Goal: Transaction & Acquisition: Purchase product/service

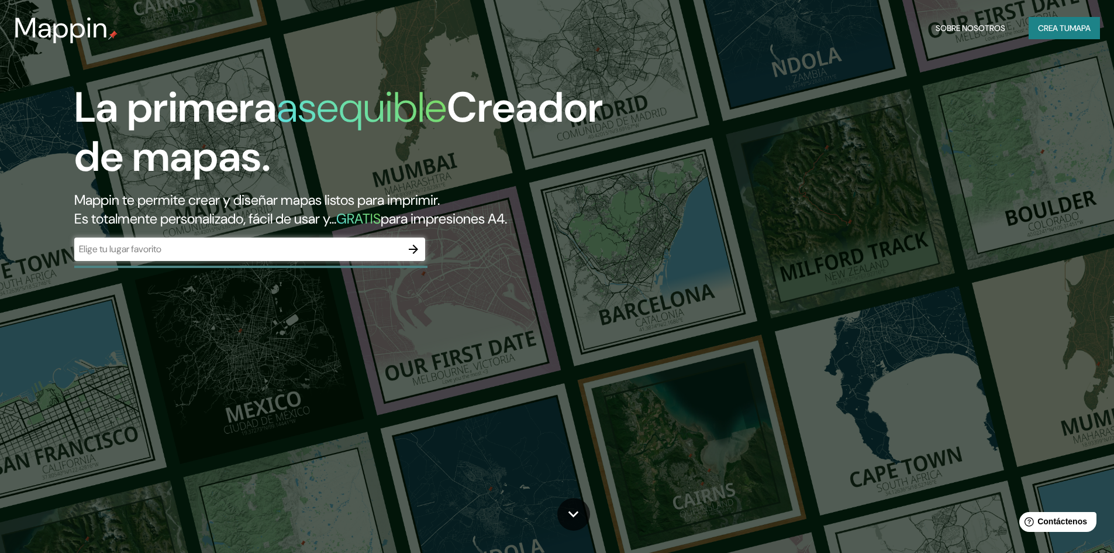
click at [772, 243] on div "La primera asequible Creador de mapas. Mappin te permite crear y diseñar mapas …" at bounding box center [557, 276] width 1114 height 553
click at [304, 250] on input "text" at bounding box center [238, 248] width 328 height 13
type input "pacurtambo"
click at [422, 245] on button "button" at bounding box center [413, 249] width 23 height 23
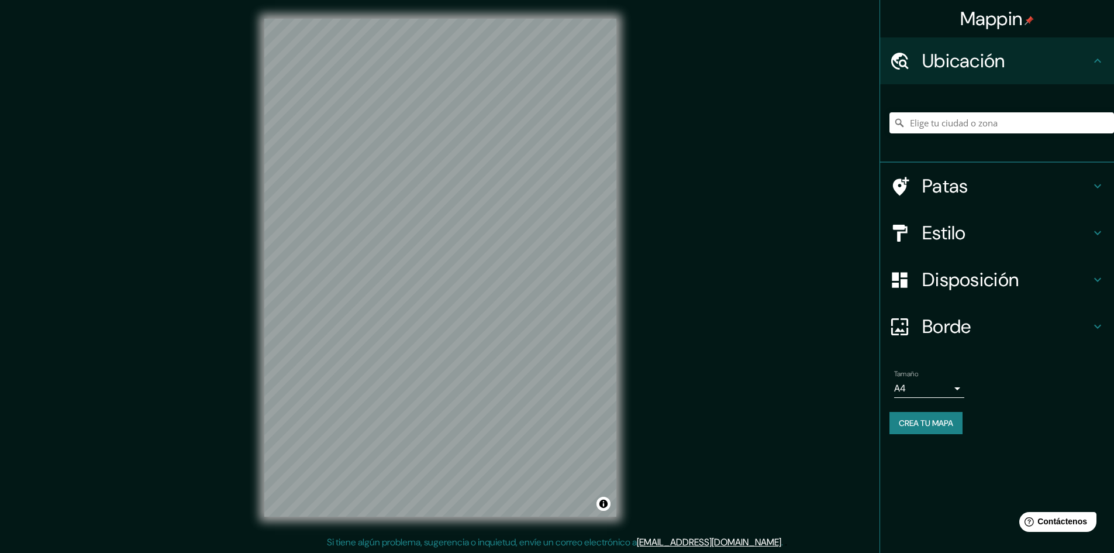
click at [954, 223] on font "Estilo" at bounding box center [945, 233] width 44 height 25
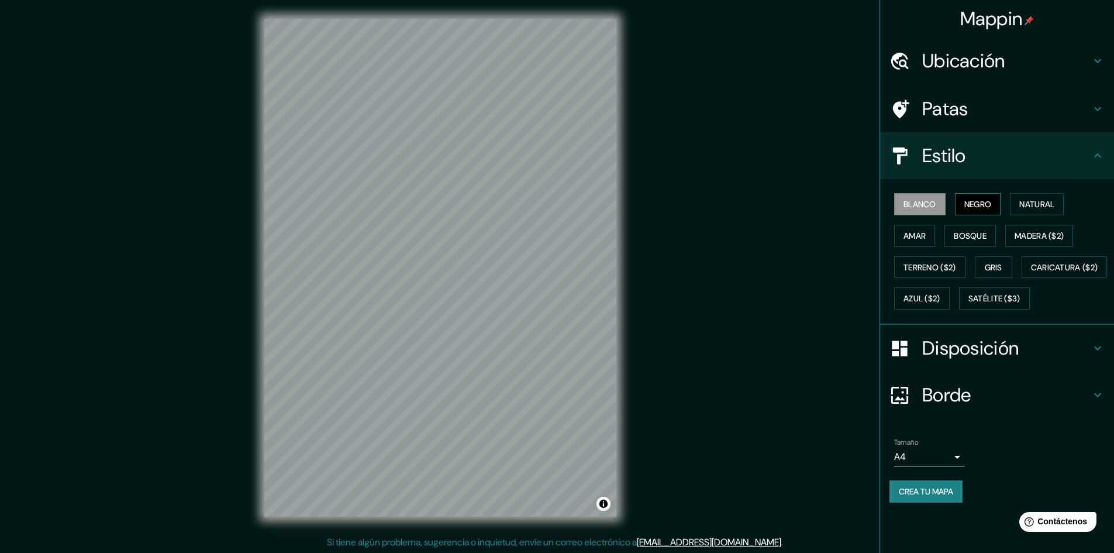
click at [983, 201] on font "Negro" at bounding box center [978, 204] width 27 height 11
click at [938, 62] on font "Ubicación" at bounding box center [964, 61] width 83 height 25
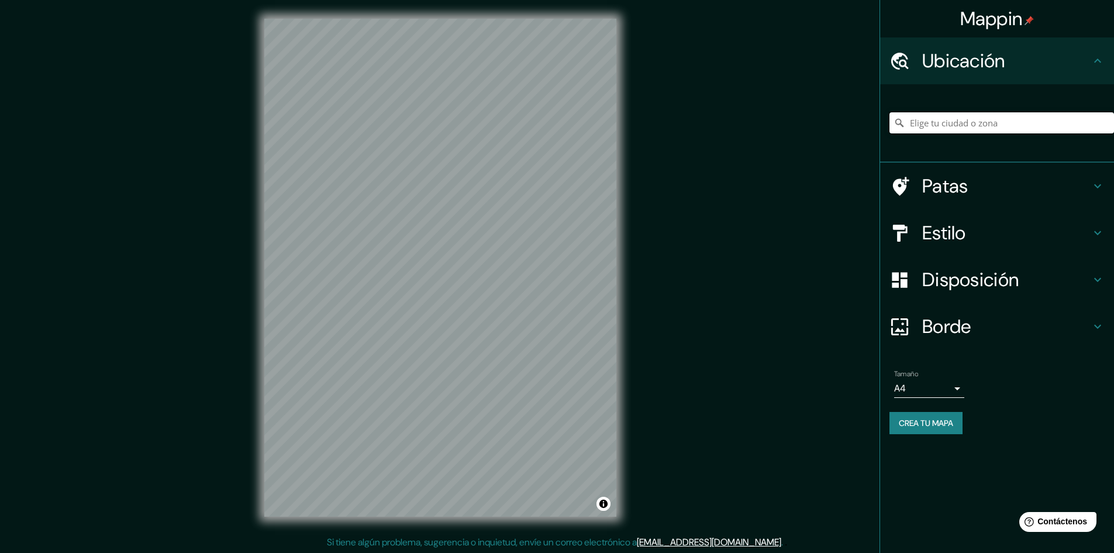
click at [943, 117] on input "Elige tu ciudad o zona" at bounding box center [1002, 122] width 225 height 21
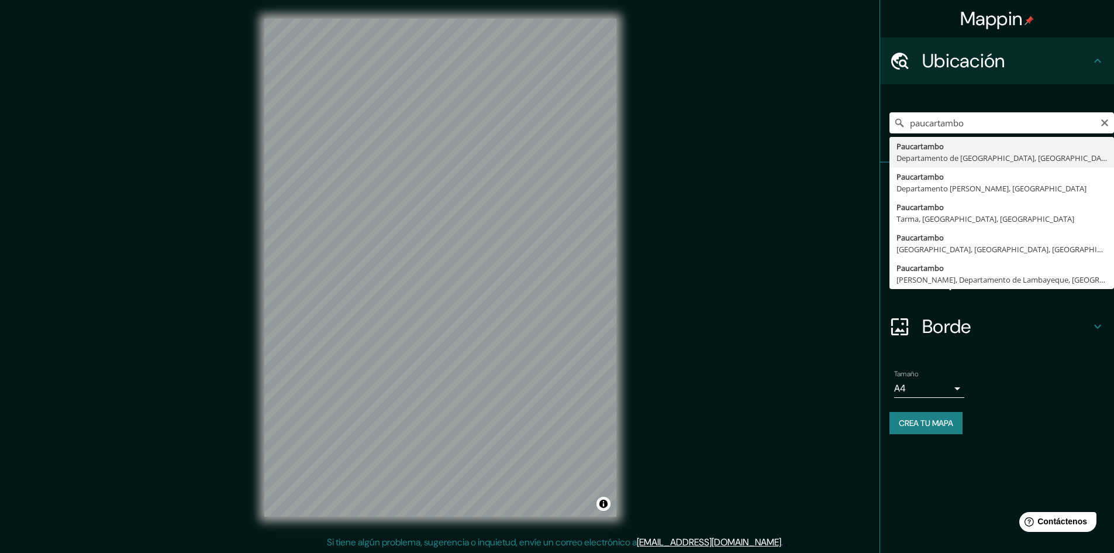
type input "Paucartambo, Departamento de Cusco, Perú"
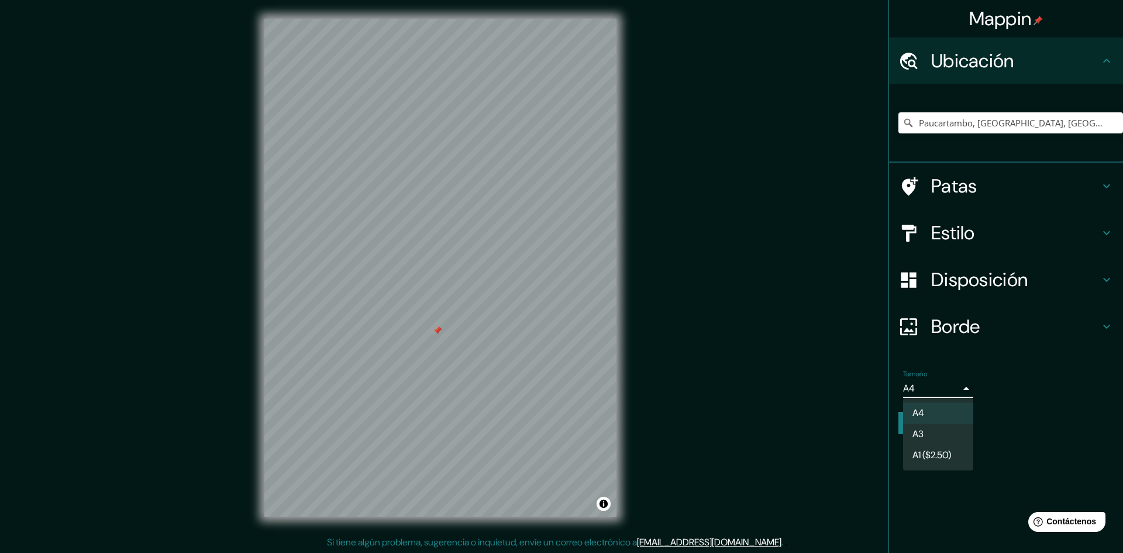
click at [954, 391] on body "Mappin Ubicación Paucartambo, Departamento de Cusco, Perú Patas Estilo Disposic…" at bounding box center [561, 276] width 1123 height 553
click at [938, 434] on li "A3" at bounding box center [938, 435] width 70 height 22
type input "a4"
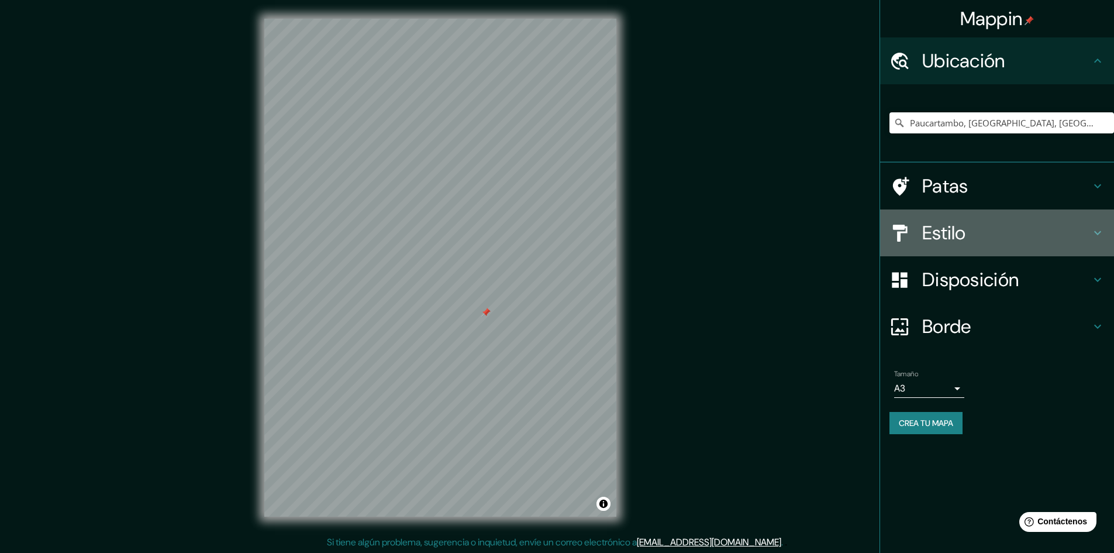
click at [934, 243] on font "Estilo" at bounding box center [945, 233] width 44 height 25
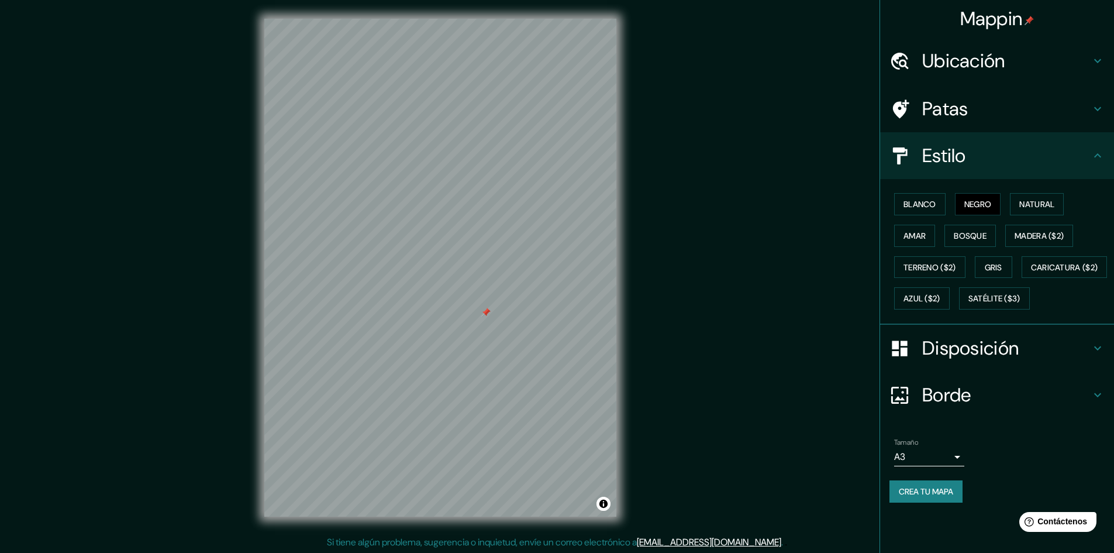
click at [951, 360] on font "Disposición" at bounding box center [971, 348] width 97 height 25
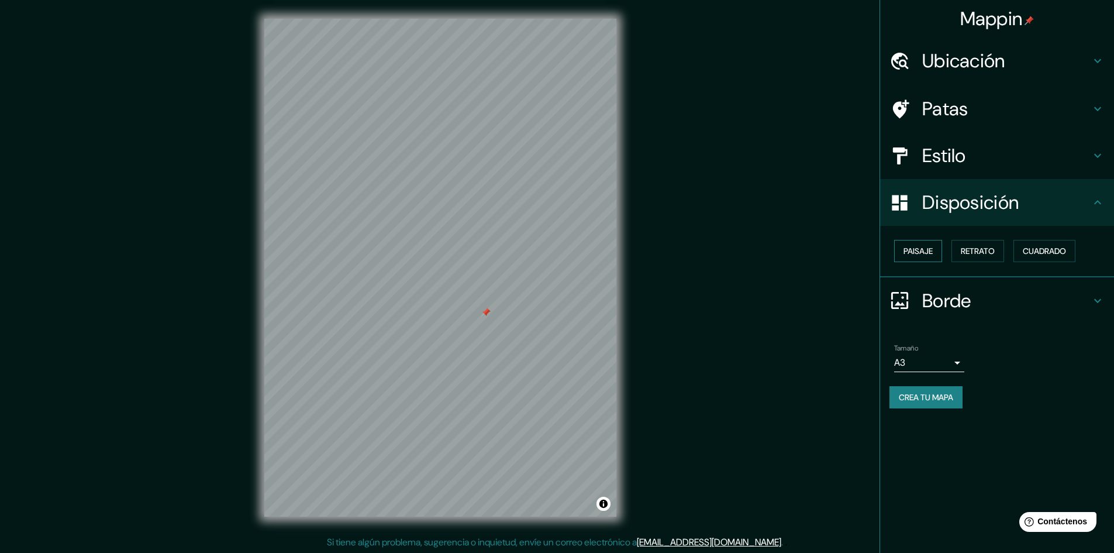
click at [920, 254] on font "Paisaje" at bounding box center [918, 251] width 29 height 11
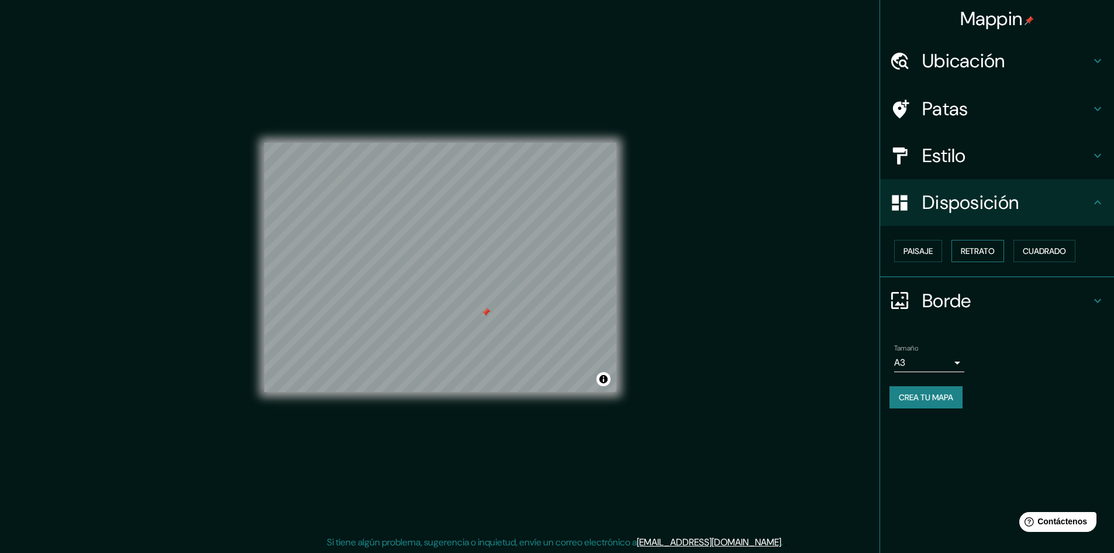
click at [965, 254] on font "Retrato" at bounding box center [978, 251] width 34 height 11
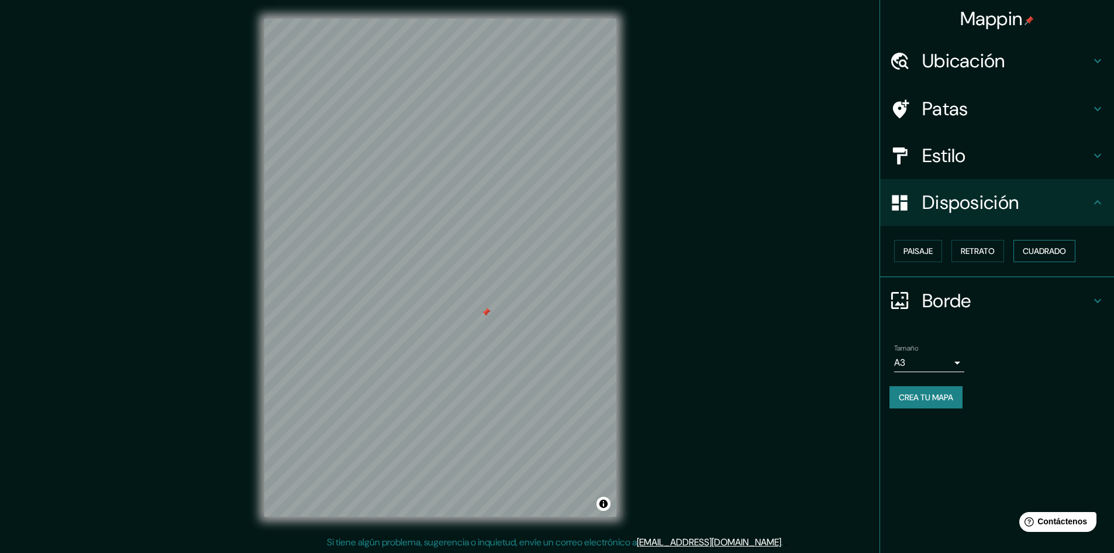
click at [1055, 249] on font "Cuadrado" at bounding box center [1044, 251] width 43 height 11
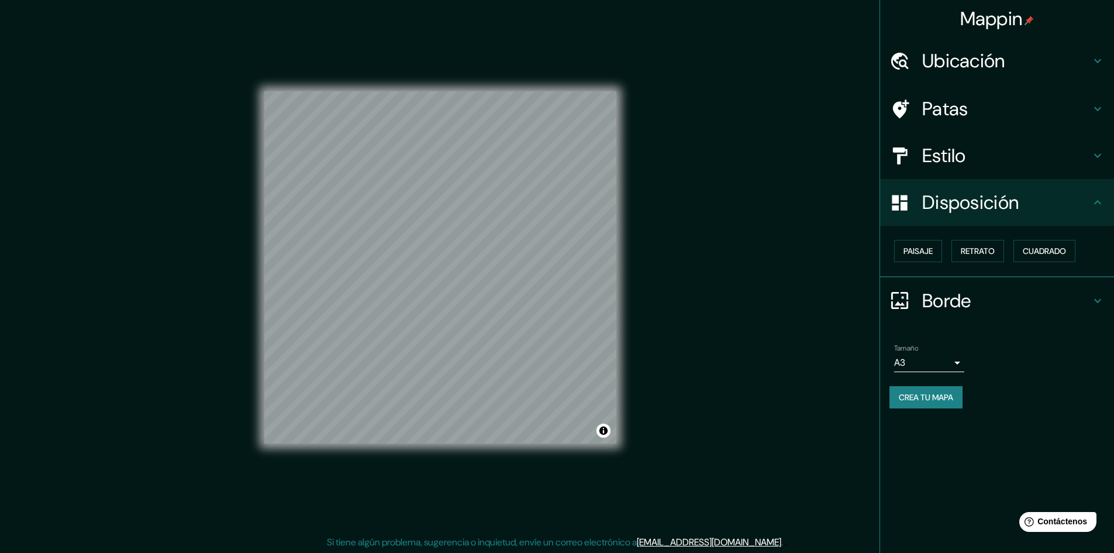
click at [1088, 296] on h4 "Borde" at bounding box center [1007, 300] width 168 height 23
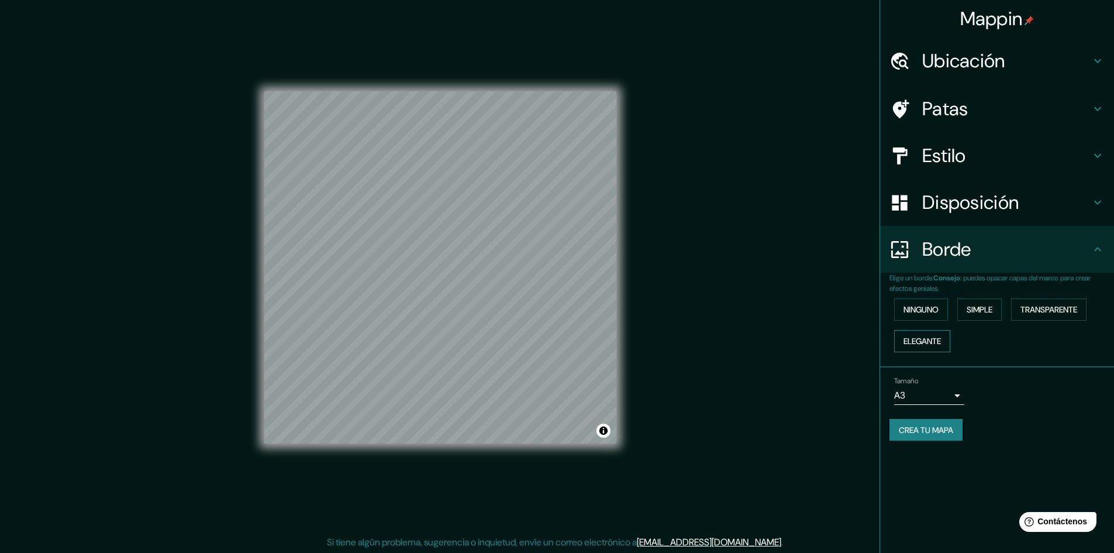
click at [935, 338] on font "Elegante" at bounding box center [922, 341] width 37 height 11
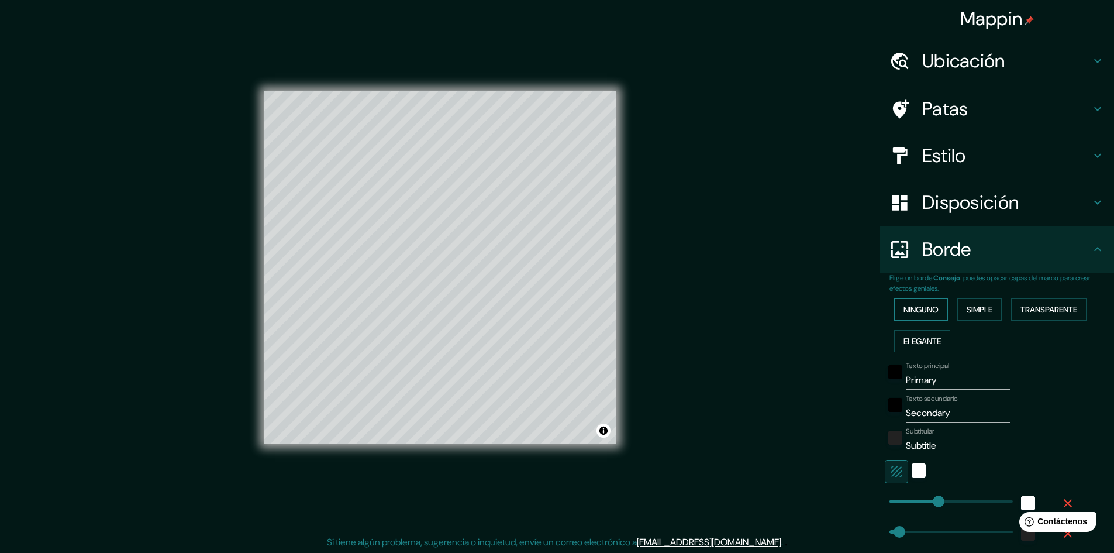
click at [911, 308] on font "Ninguno" at bounding box center [921, 309] width 35 height 11
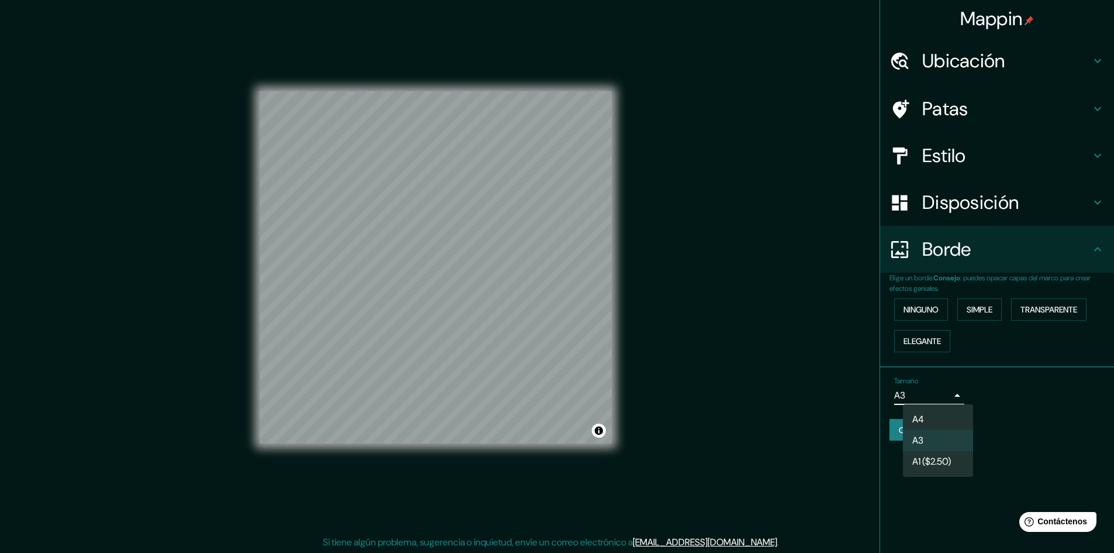
click at [950, 391] on body "Mappin Ubicación Paucartambo, Departamento de Cusco, Perú Patas Estilo Disposic…" at bounding box center [557, 276] width 1114 height 553
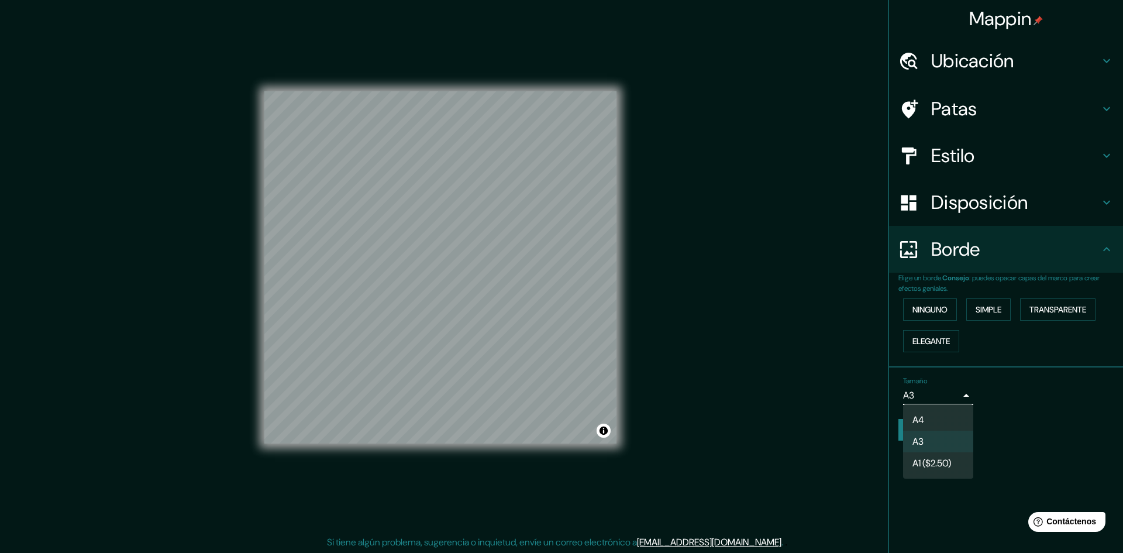
click at [950, 391] on div at bounding box center [561, 276] width 1123 height 553
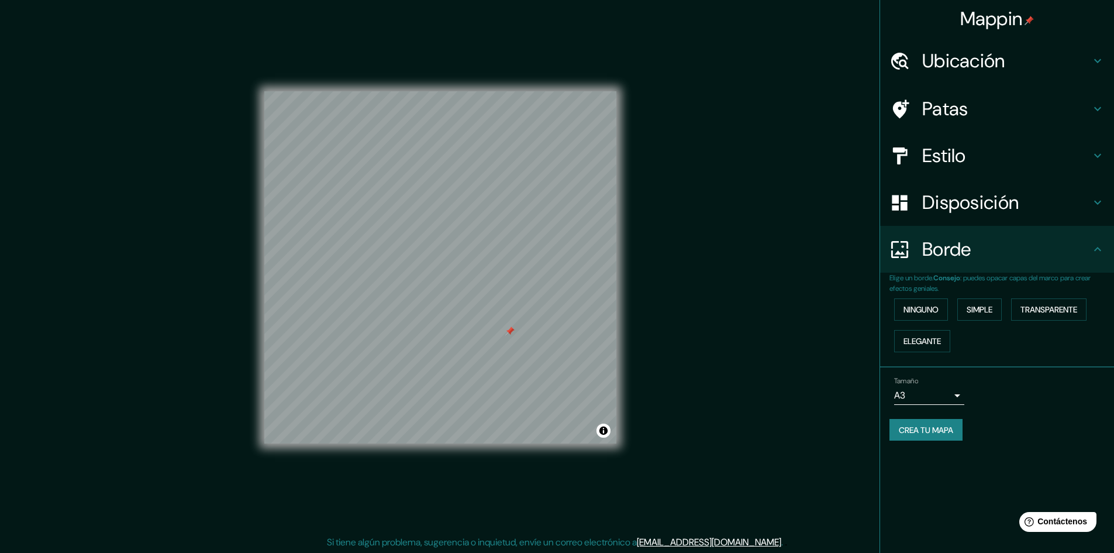
click at [966, 51] on font "Ubicación" at bounding box center [964, 61] width 83 height 25
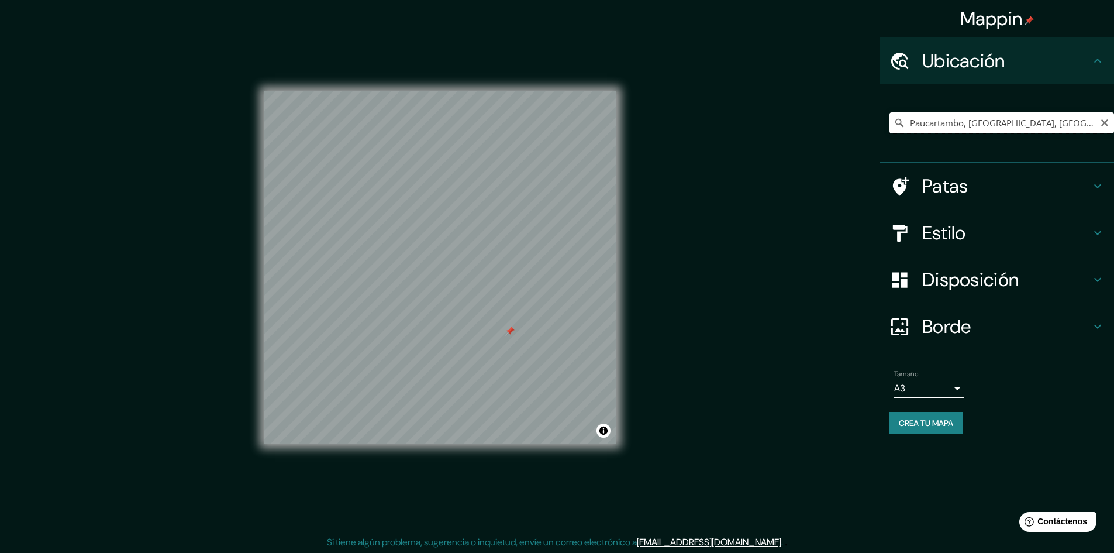
click at [935, 123] on input "Paucartambo, Departamento de Cusco, Perú" at bounding box center [1002, 122] width 225 height 21
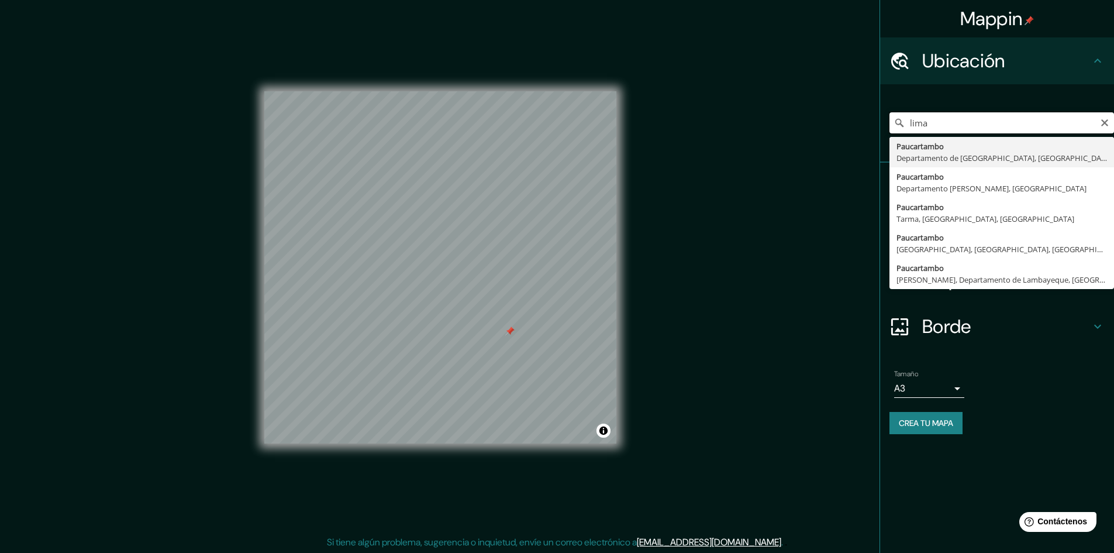
type input "Paucartambo, Departamento de Cusco, Perú"
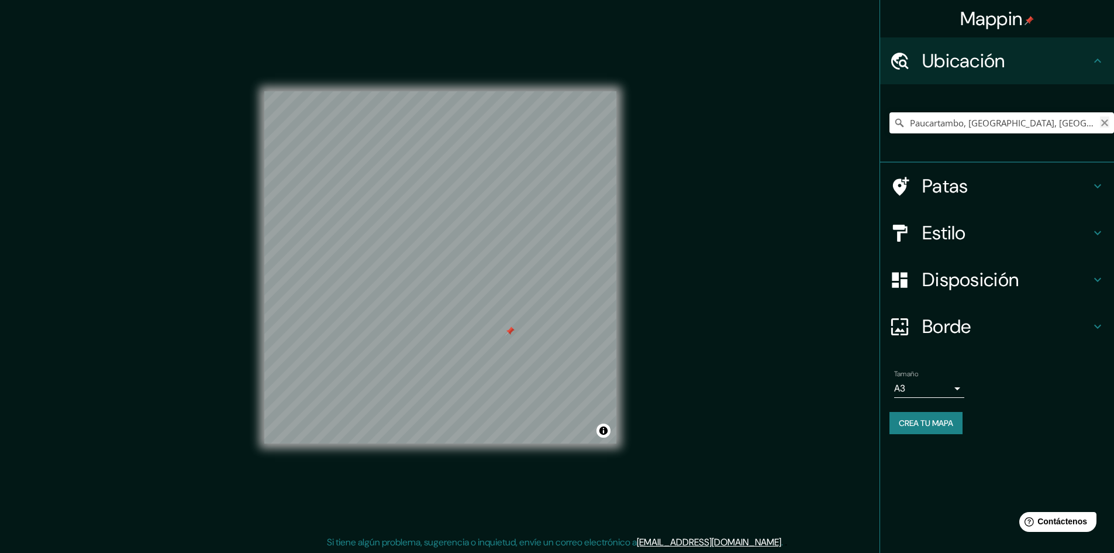
click at [1104, 121] on icon "Claro" at bounding box center [1104, 122] width 9 height 9
click at [999, 130] on input "Elige tu ciudad o zona" at bounding box center [1002, 122] width 225 height 21
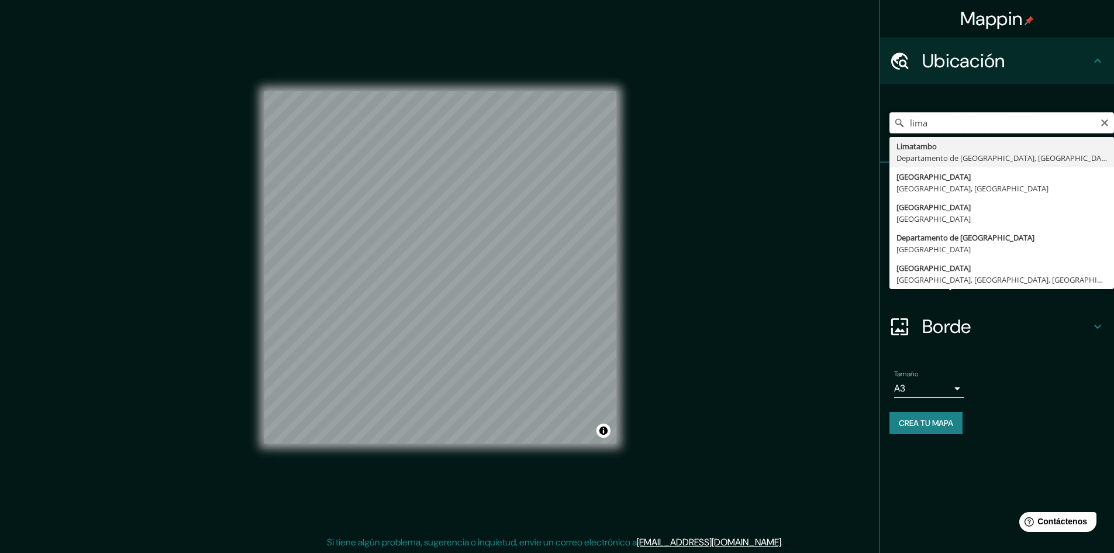
type input "lima"
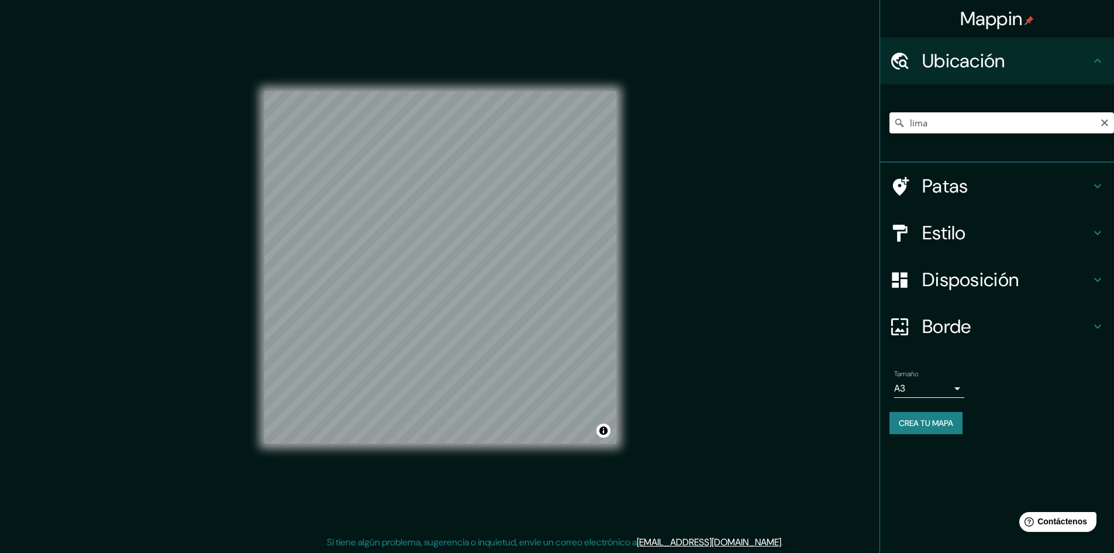
click at [983, 222] on h4 "Estilo" at bounding box center [1007, 232] width 168 height 23
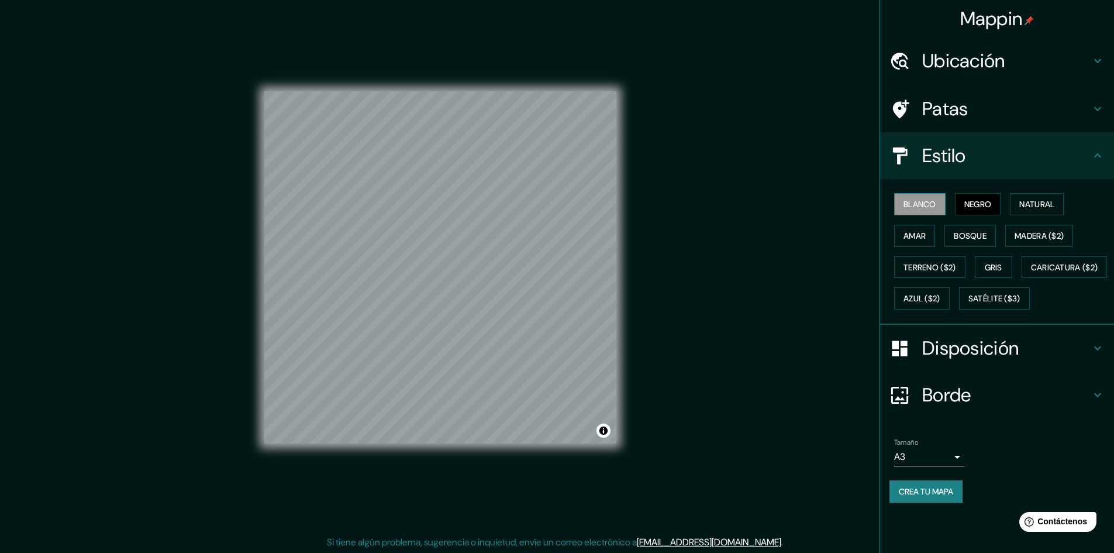
click at [918, 208] on font "Blanco" at bounding box center [920, 204] width 33 height 11
click at [973, 202] on font "Negro" at bounding box center [978, 204] width 27 height 11
click at [1028, 202] on font "Natural" at bounding box center [1037, 204] width 35 height 11
click at [921, 222] on div "Blanco Negro Natural Amar Bosque Madera ($2) Terreno ($2) Gris Caricatura ($2) …" at bounding box center [1002, 251] width 225 height 126
click at [923, 228] on font "Amar" at bounding box center [915, 235] width 22 height 15
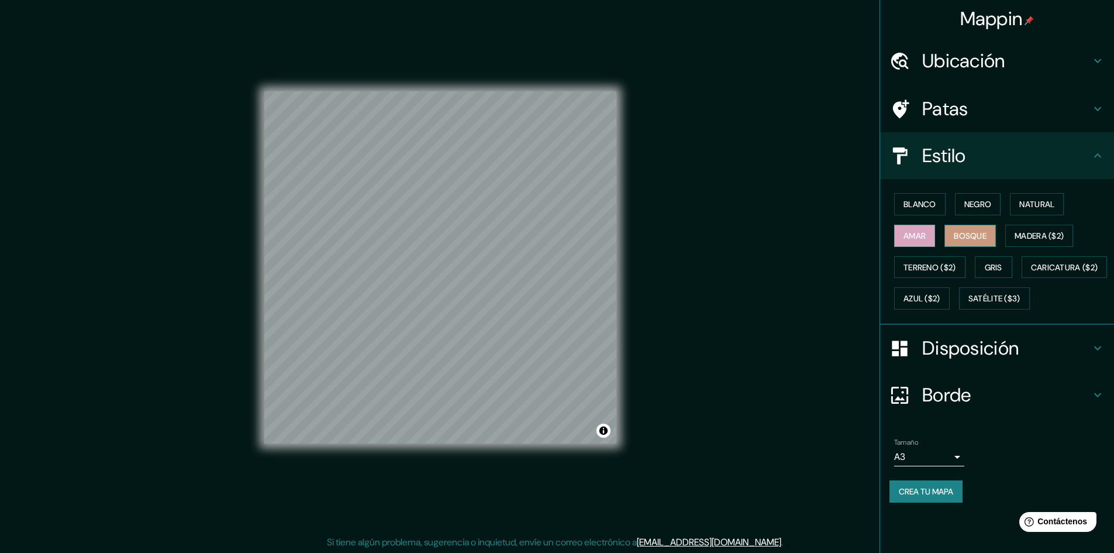
click at [969, 230] on font "Bosque" at bounding box center [970, 235] width 33 height 11
click at [1034, 232] on font "Madera ($2)" at bounding box center [1039, 235] width 49 height 11
click at [996, 238] on button "Bosque" at bounding box center [970, 236] width 51 height 22
click at [990, 263] on font "Gris" at bounding box center [994, 267] width 18 height 11
click at [1031, 273] on font "Caricatura ($2)" at bounding box center [1064, 267] width 67 height 11
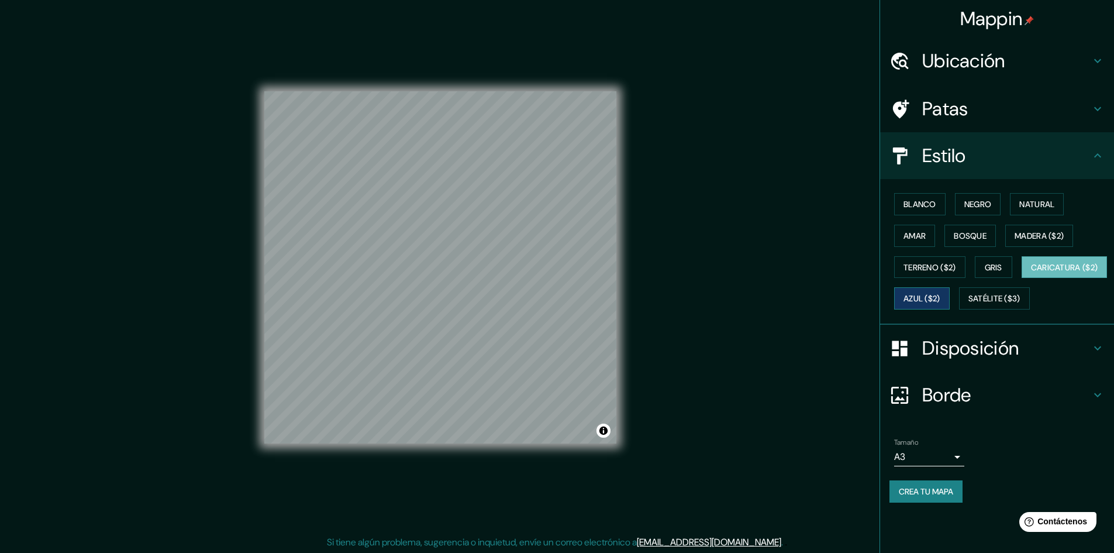
click at [941, 298] on font "Azul ($2)" at bounding box center [922, 299] width 37 height 11
click at [969, 304] on font "Satélite ($3)" at bounding box center [995, 299] width 52 height 11
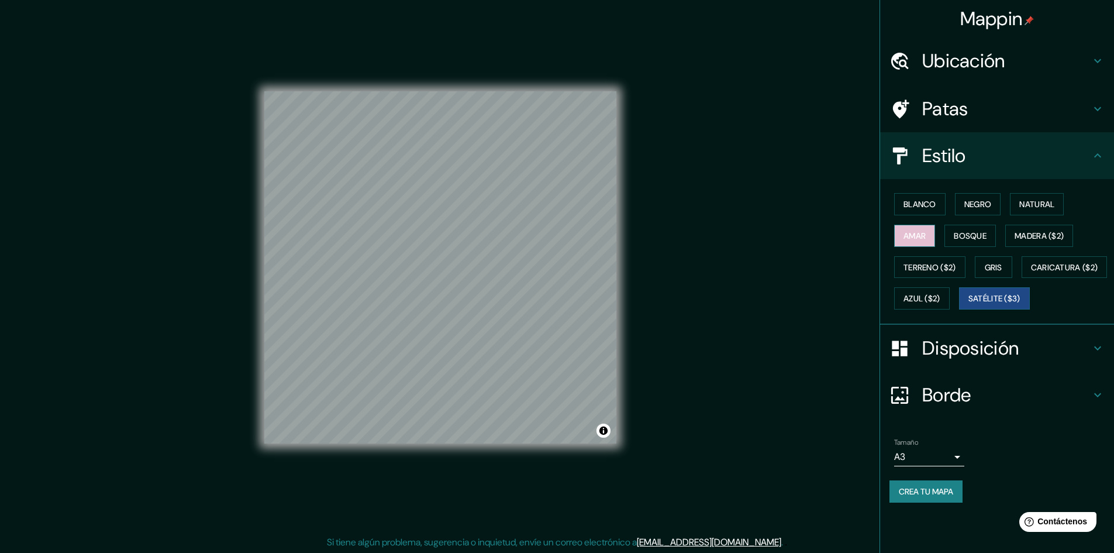
click at [931, 239] on button "Amar" at bounding box center [914, 236] width 41 height 22
click at [976, 228] on font "Bosque" at bounding box center [970, 235] width 33 height 15
click at [974, 202] on font "Negro" at bounding box center [978, 204] width 27 height 11
